Goal: Task Accomplishment & Management: Complete application form

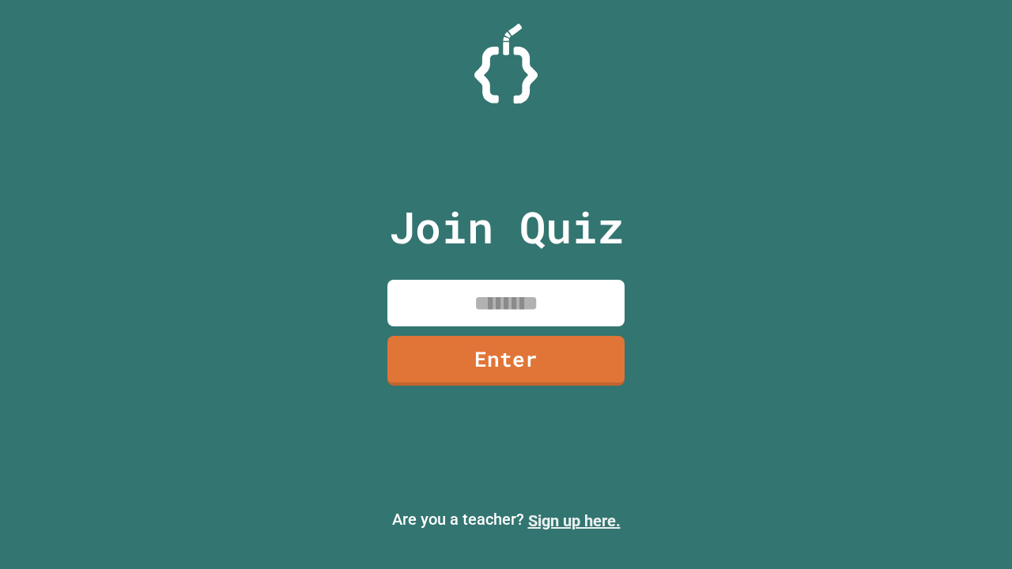
click at [574, 521] on link "Sign up here." at bounding box center [574, 520] width 92 height 19
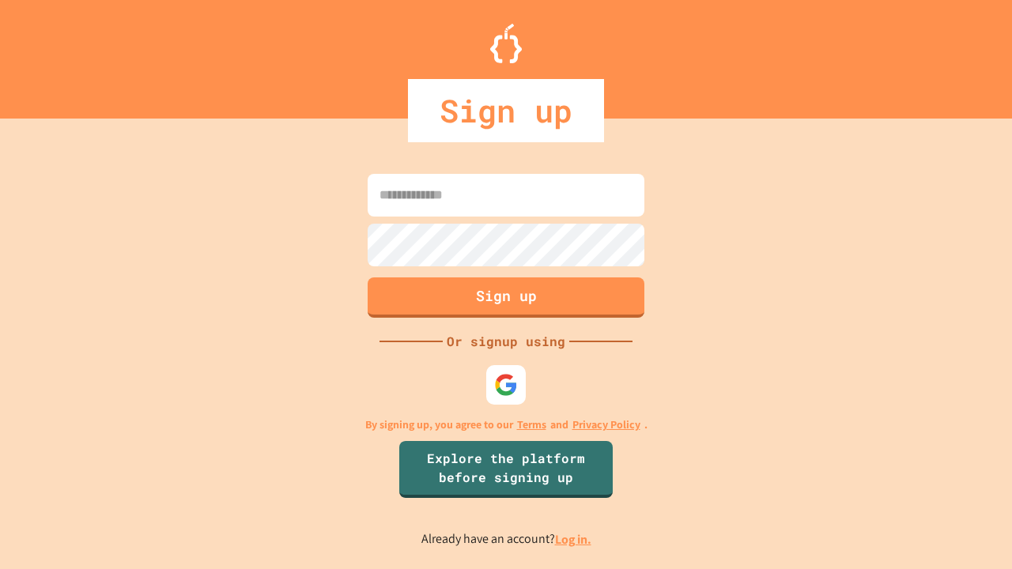
click at [574, 539] on link "Log in." at bounding box center [573, 539] width 36 height 17
